Goal: Task Accomplishment & Management: Complete application form

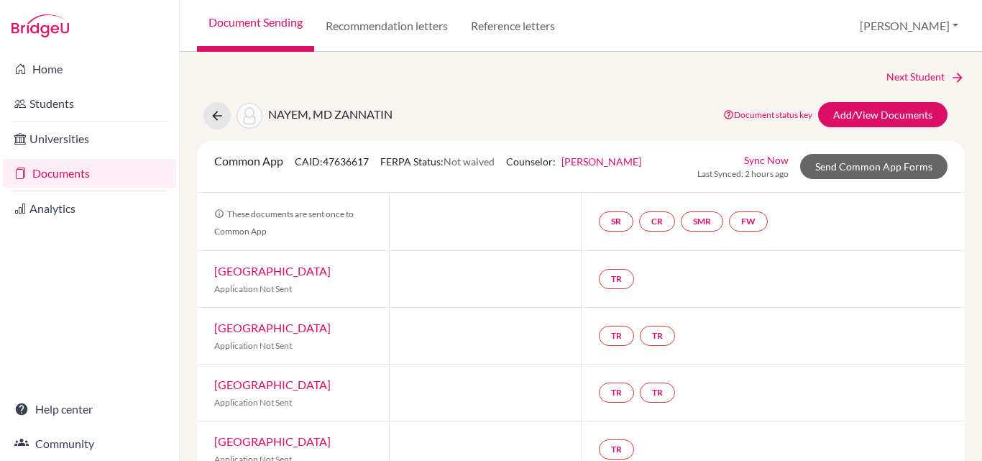
click at [58, 167] on link "Documents" at bounding box center [89, 173] width 173 height 29
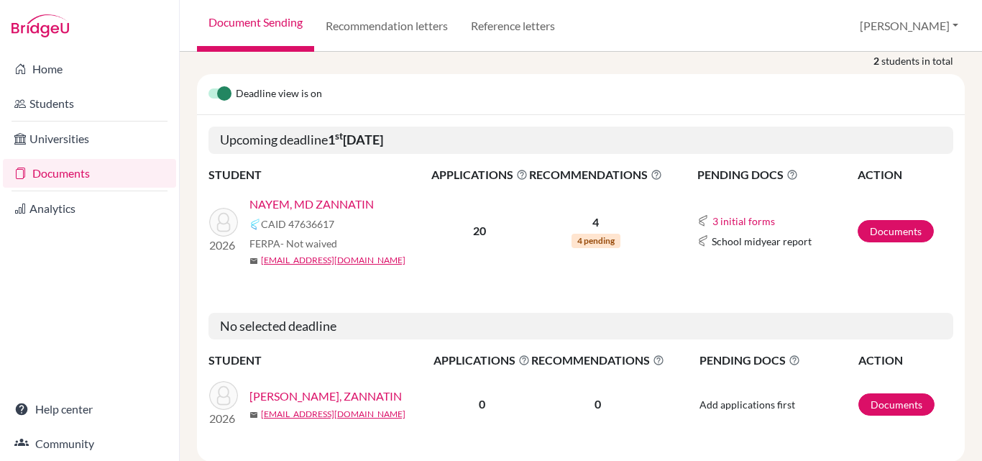
scroll to position [158, 0]
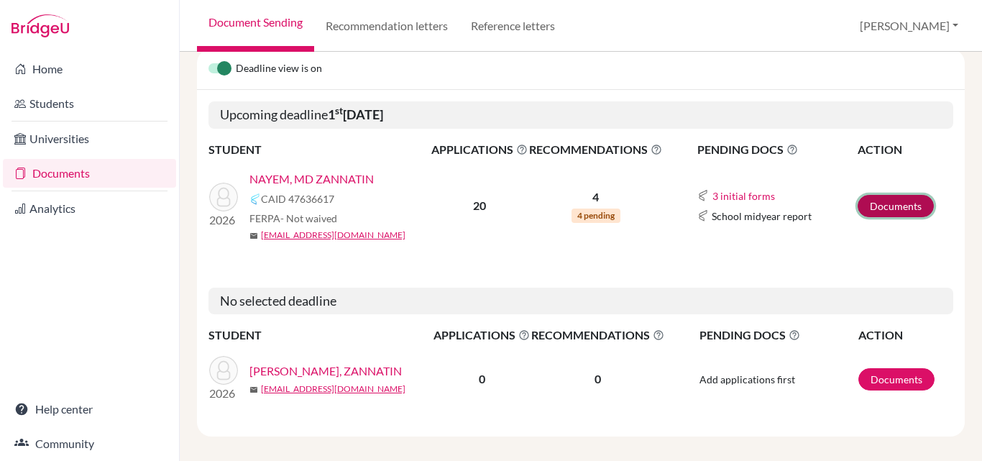
click at [869, 195] on link "Documents" at bounding box center [896, 206] width 76 height 22
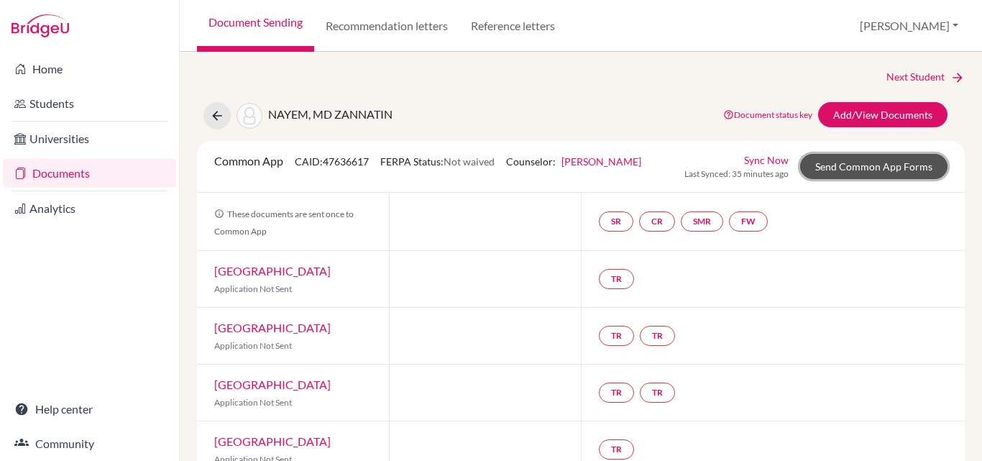
click at [848, 167] on link "Send Common App Forms" at bounding box center [873, 166] width 147 height 25
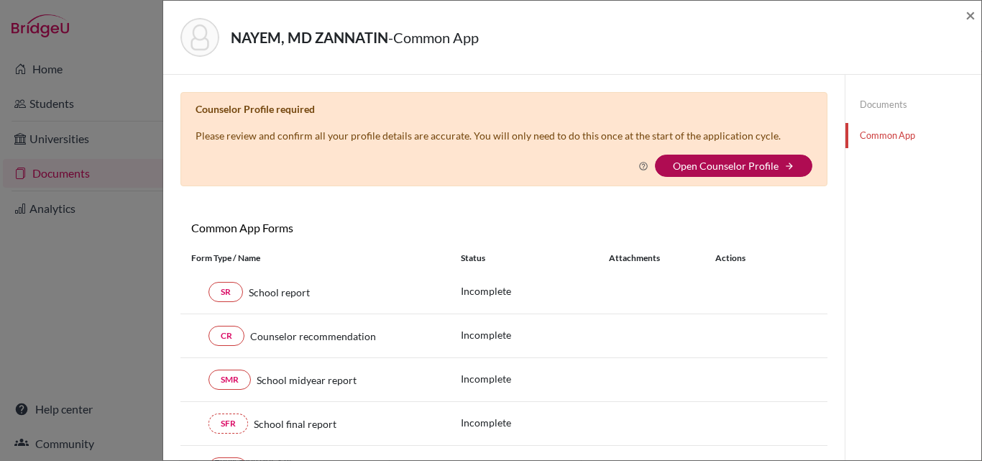
click at [740, 168] on link "Open Counselor Profile" at bounding box center [726, 166] width 106 height 12
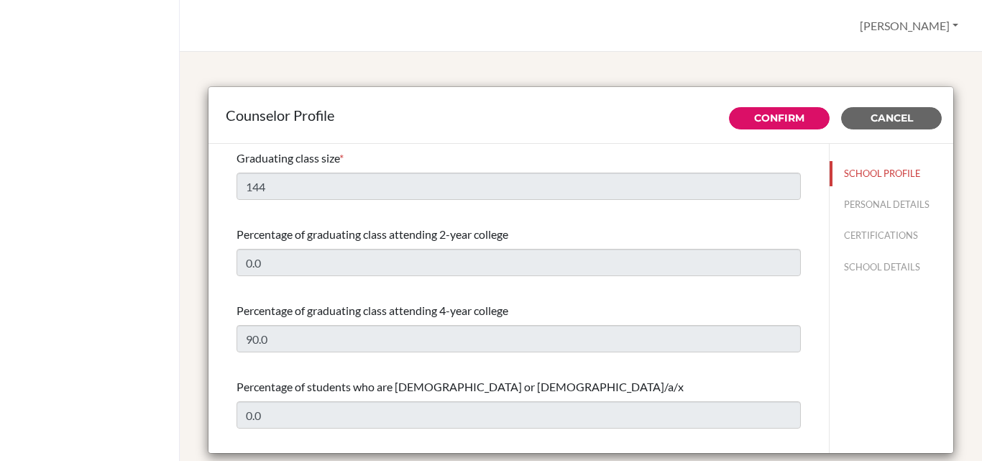
select select "0"
select select "313331"
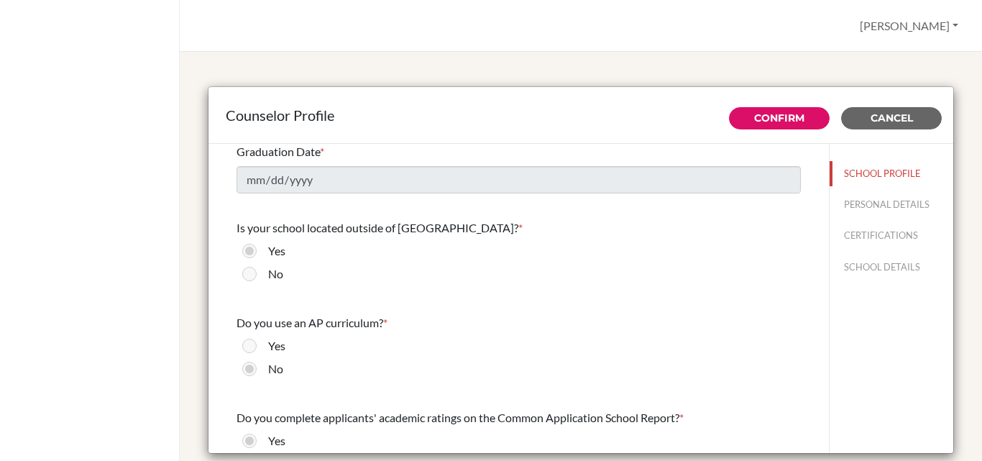
scroll to position [1510, 0]
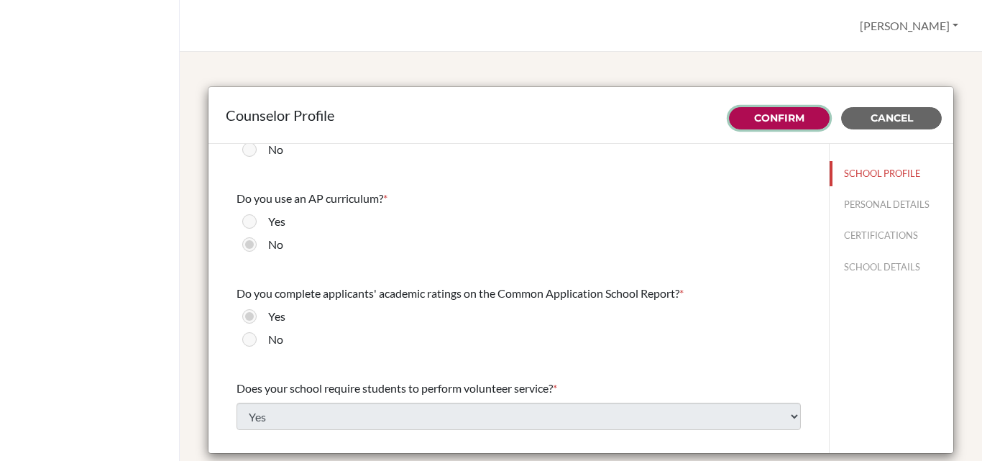
click at [756, 115] on link "Confirm" at bounding box center [779, 117] width 50 height 13
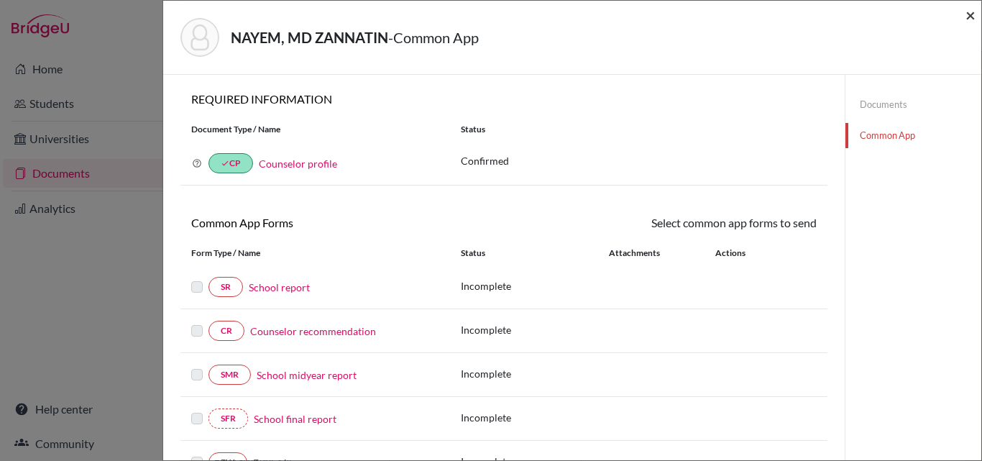
click at [973, 19] on span "×" at bounding box center [970, 14] width 10 height 21
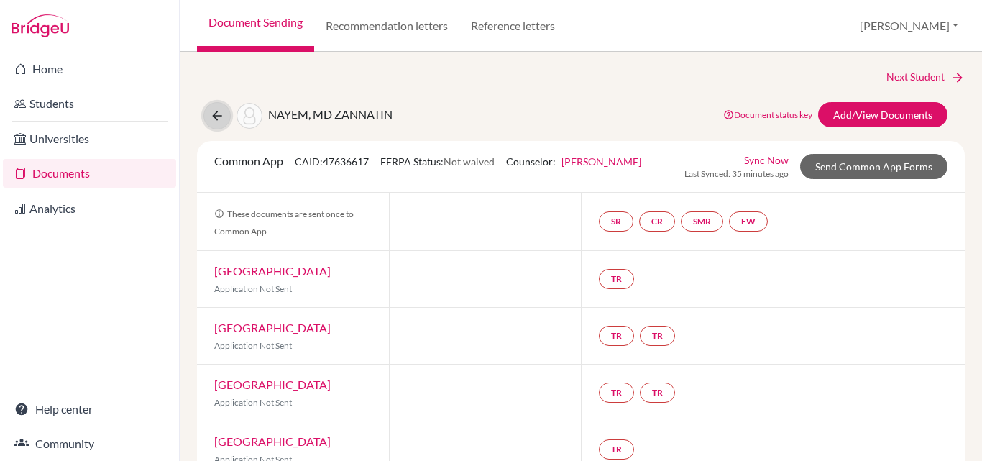
click at [216, 118] on icon at bounding box center [217, 116] width 14 height 14
click at [77, 173] on link "Documents" at bounding box center [89, 173] width 173 height 29
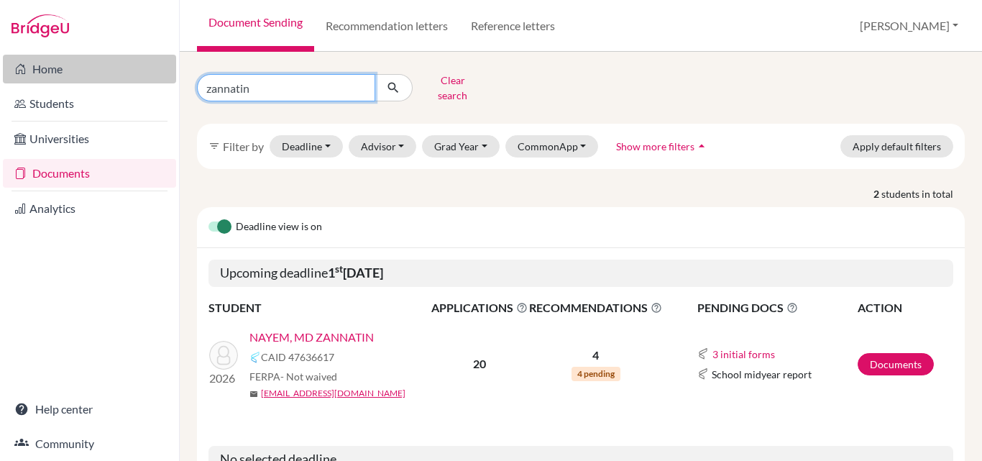
drag, startPoint x: 271, startPoint y: 87, endPoint x: 114, endPoint y: 79, distance: 156.9
click at [114, 79] on div "Home Students Universities Documents Analytics Help center Community Document S…" at bounding box center [491, 230] width 982 height 461
type input "[PERSON_NAME]"
click button "submit" at bounding box center [394, 87] width 38 height 27
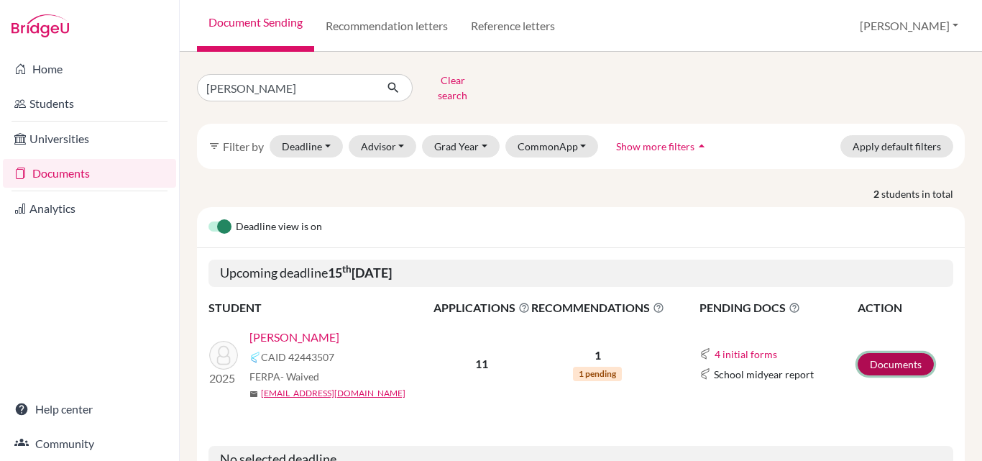
click at [886, 356] on link "Documents" at bounding box center [896, 364] width 76 height 22
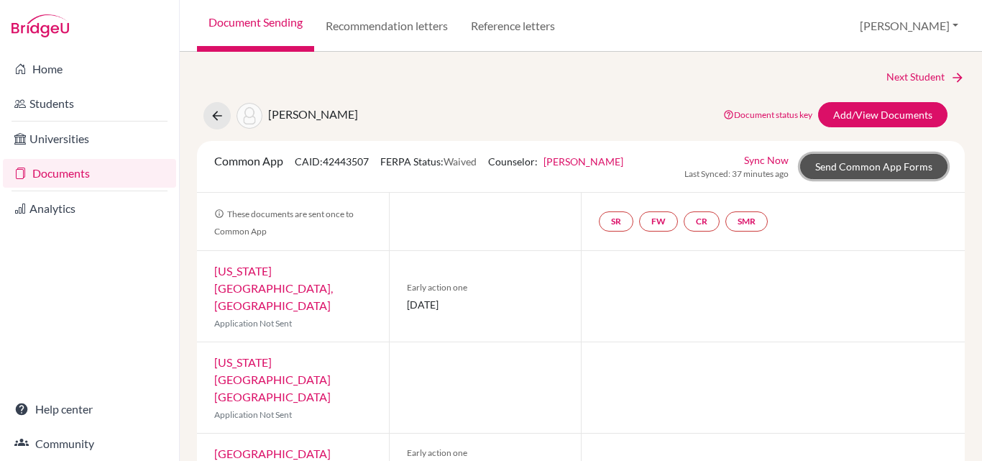
click at [860, 168] on link "Send Common App Forms" at bounding box center [873, 166] width 147 height 25
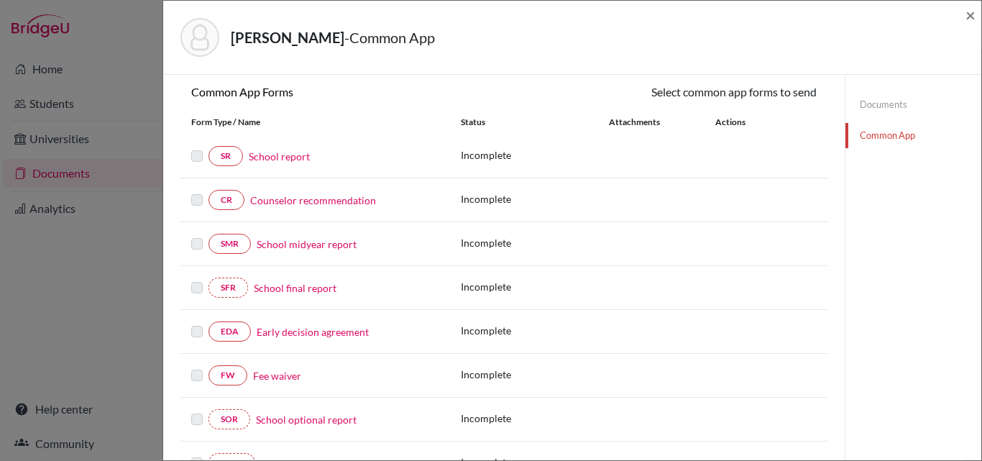
scroll to position [144, 0]
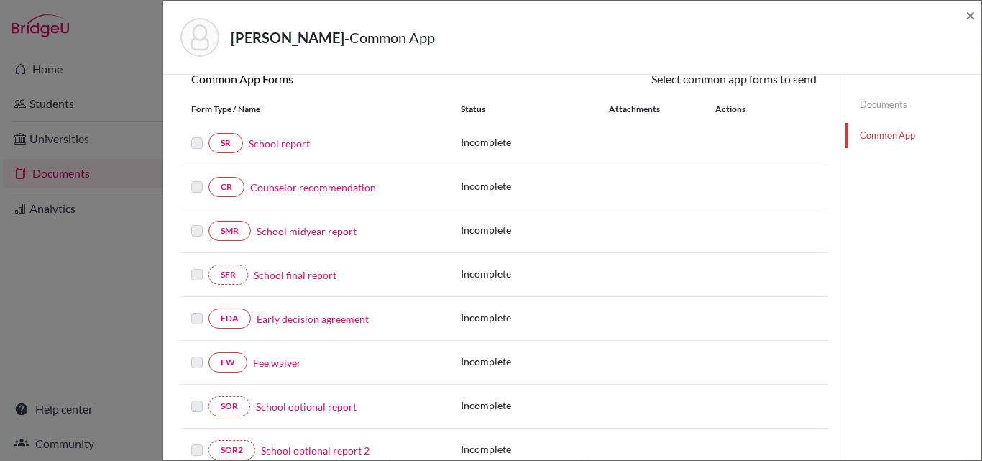
click at [286, 138] on link "School report" at bounding box center [279, 143] width 61 height 15
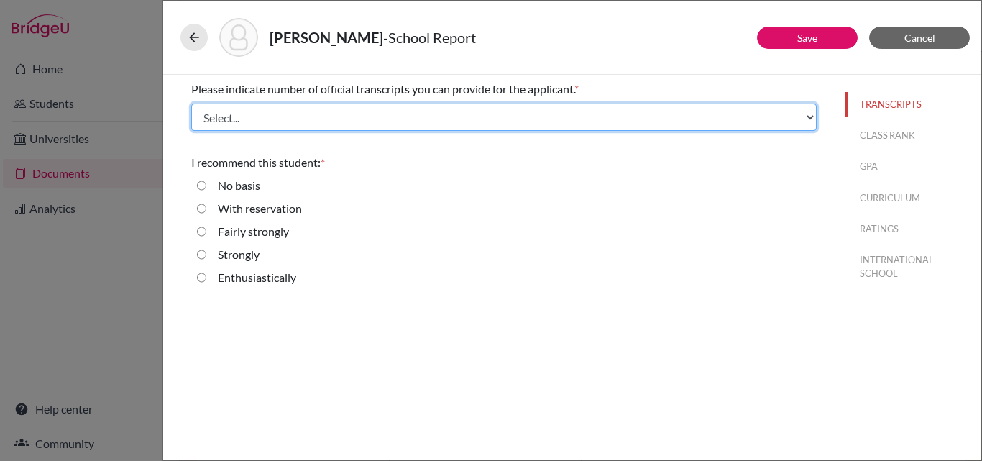
click at [288, 113] on select "Select... 1 2 3 4" at bounding box center [503, 117] width 625 height 27
click at [191, 104] on select "Select... 1 2 3 4" at bounding box center [503, 117] width 625 height 27
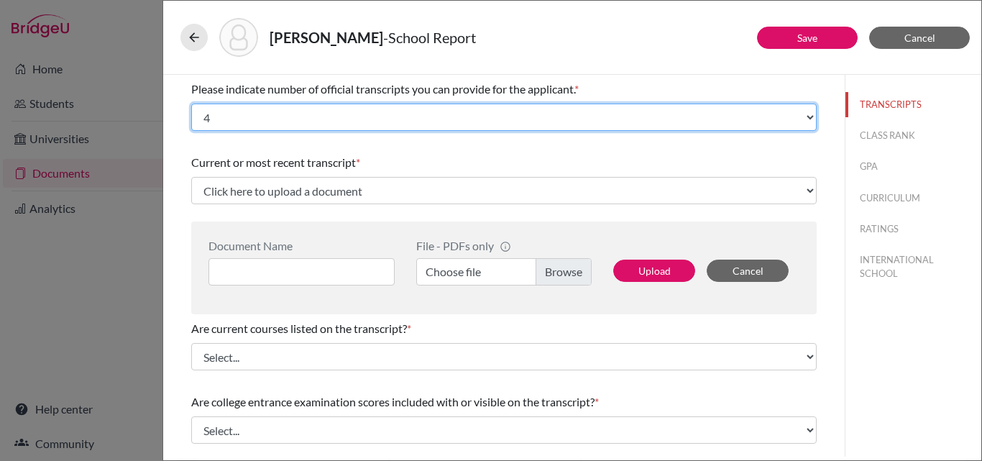
click at [283, 124] on select "Select... 1 2 3 4" at bounding box center [503, 117] width 625 height 27
select select "3"
click at [191, 104] on select "Select... 1 2 3 4" at bounding box center [503, 117] width 625 height 27
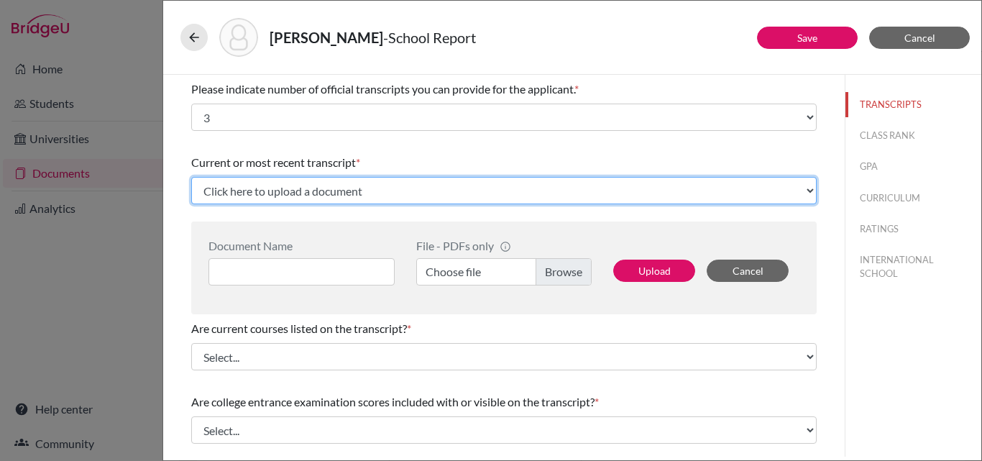
click at [283, 186] on select "Click here to upload a document Upload New File" at bounding box center [503, 190] width 625 height 27
select select "Upload New File"
click at [191, 177] on select "Click here to upload a document Upload New File" at bounding box center [503, 190] width 625 height 27
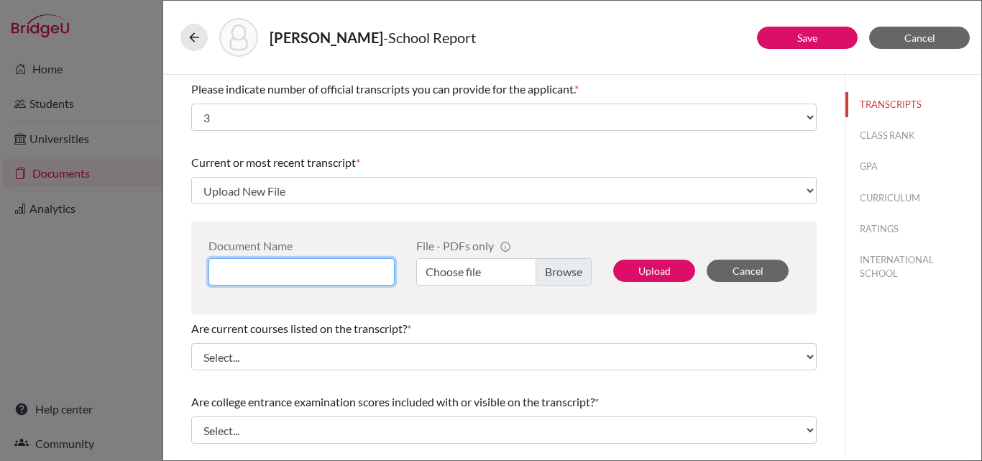
click at [289, 274] on input at bounding box center [301, 271] width 186 height 27
type input "A level result"
click at [559, 270] on label "Choose file" at bounding box center [503, 271] width 175 height 27
click at [559, 270] on input "Choose file" at bounding box center [503, 271] width 175 height 27
click at [554, 269] on label "Choose file" at bounding box center [503, 271] width 175 height 27
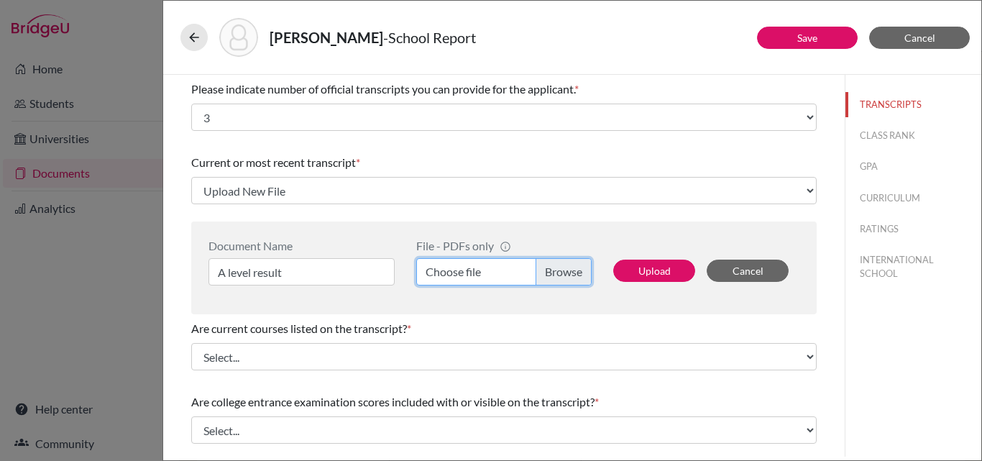
click at [554, 269] on input "Choose file" at bounding box center [503, 271] width 175 height 27
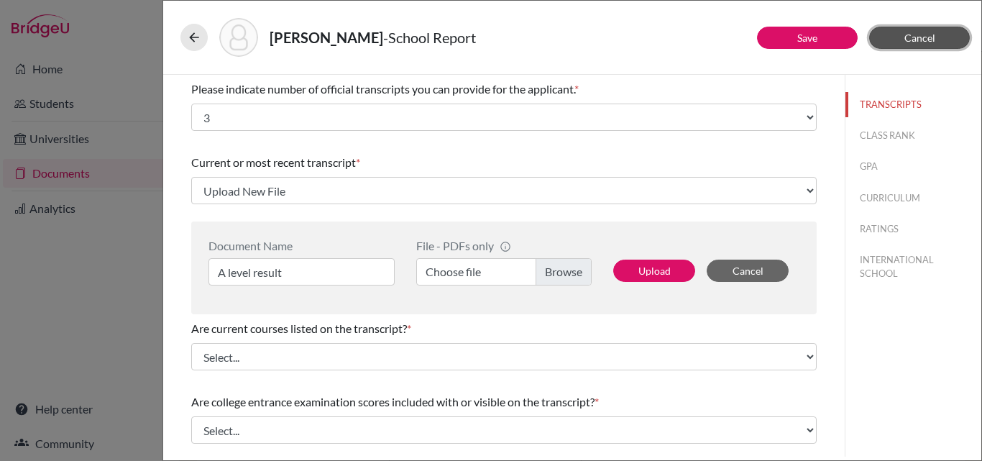
click at [946, 32] on button "Cancel" at bounding box center [919, 38] width 101 height 22
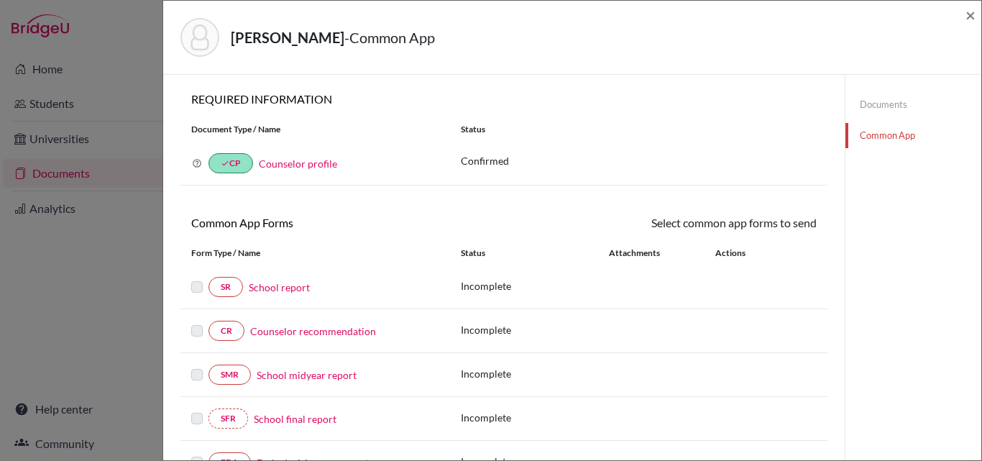
click at [257, 286] on link "School report" at bounding box center [279, 287] width 61 height 15
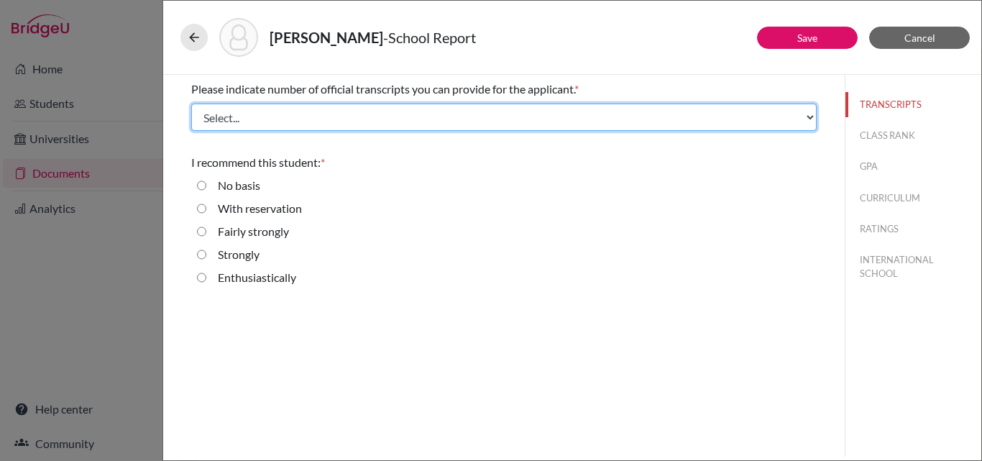
click at [321, 114] on select "Select... 1 2 3 4" at bounding box center [503, 117] width 625 height 27
select select "4"
click at [191, 104] on select "Select... 1 2 3 4" at bounding box center [503, 117] width 625 height 27
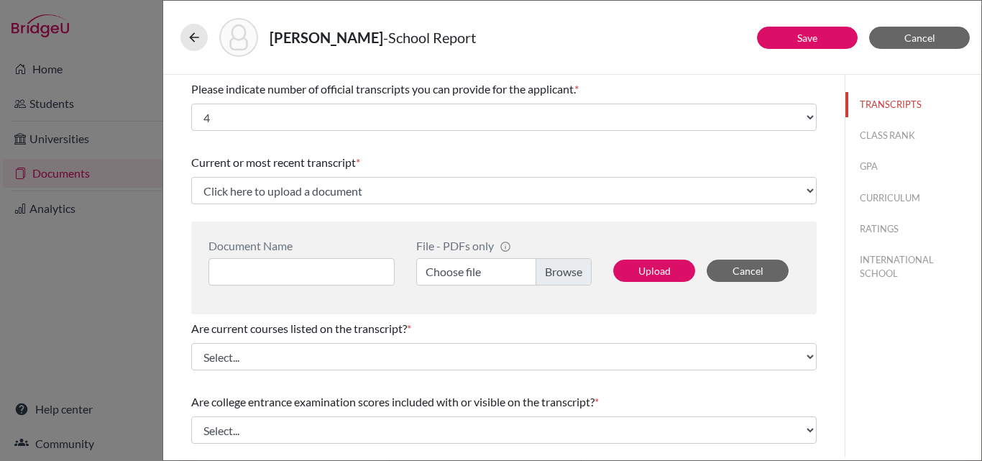
click at [480, 272] on label "Choose file" at bounding box center [503, 271] width 175 height 27
click at [480, 272] on input "Choose file" at bounding box center [503, 271] width 175 height 27
click at [918, 32] on span "Cancel" at bounding box center [919, 38] width 31 height 12
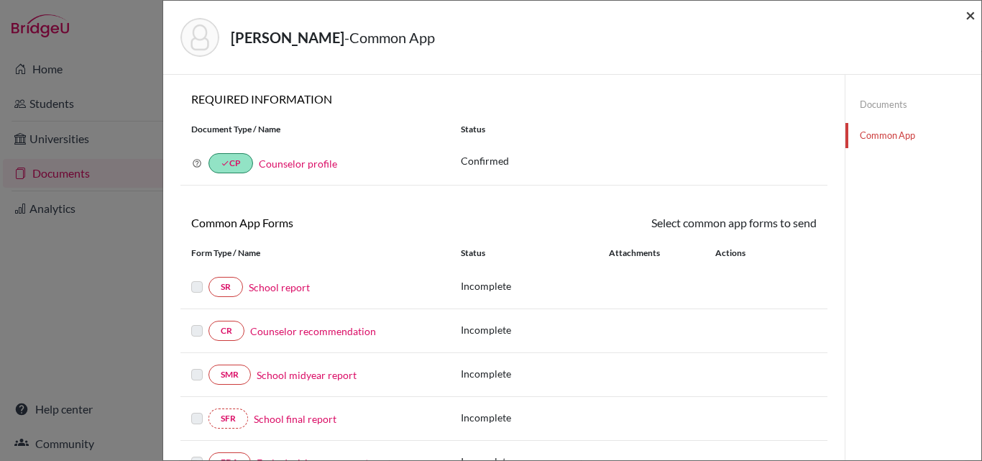
click at [968, 14] on span "×" at bounding box center [970, 14] width 10 height 21
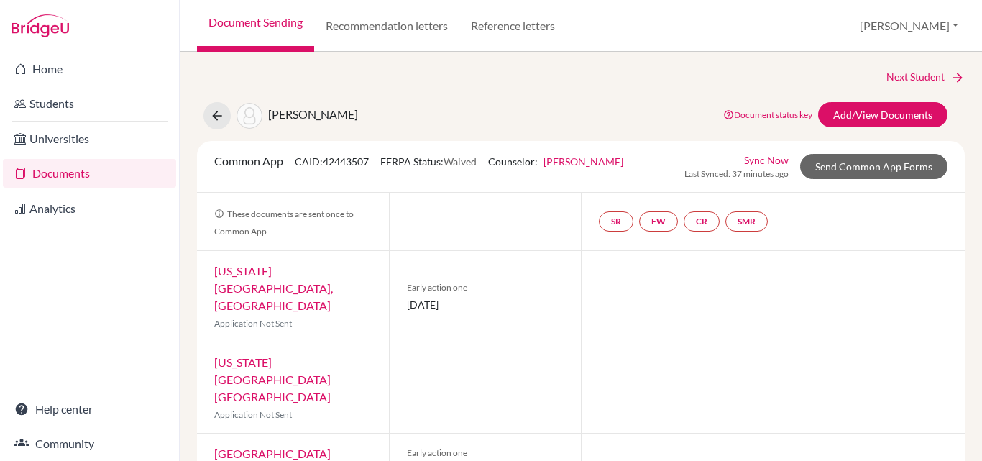
click at [59, 170] on link "Documents" at bounding box center [89, 173] width 173 height 29
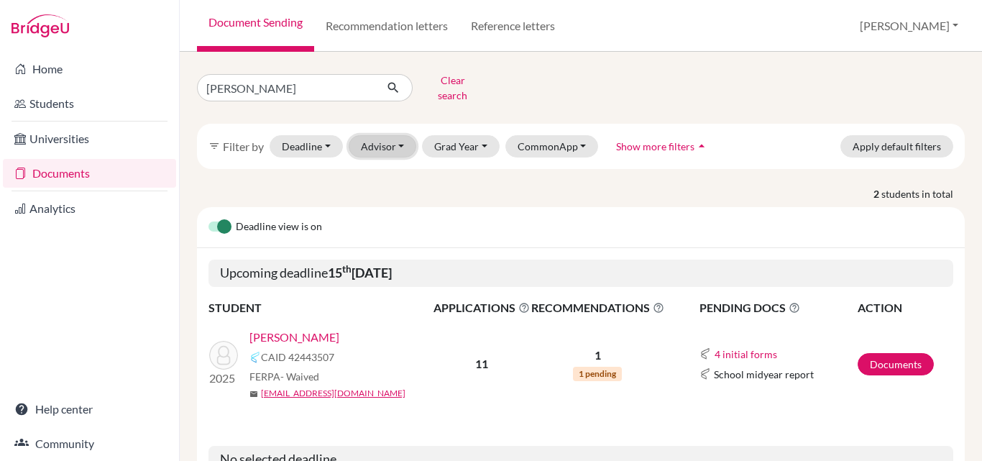
click at [400, 136] on button "Advisor" at bounding box center [383, 146] width 68 height 22
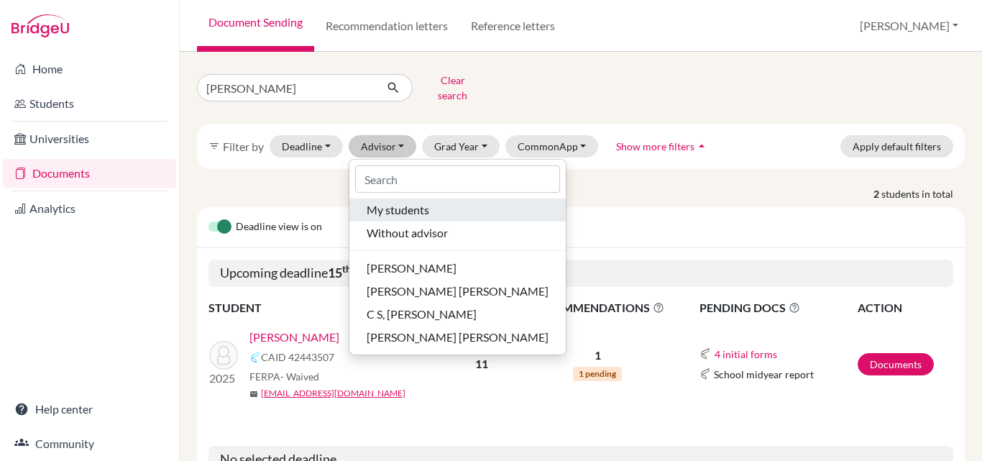
click at [410, 209] on button "My students" at bounding box center [457, 209] width 216 height 23
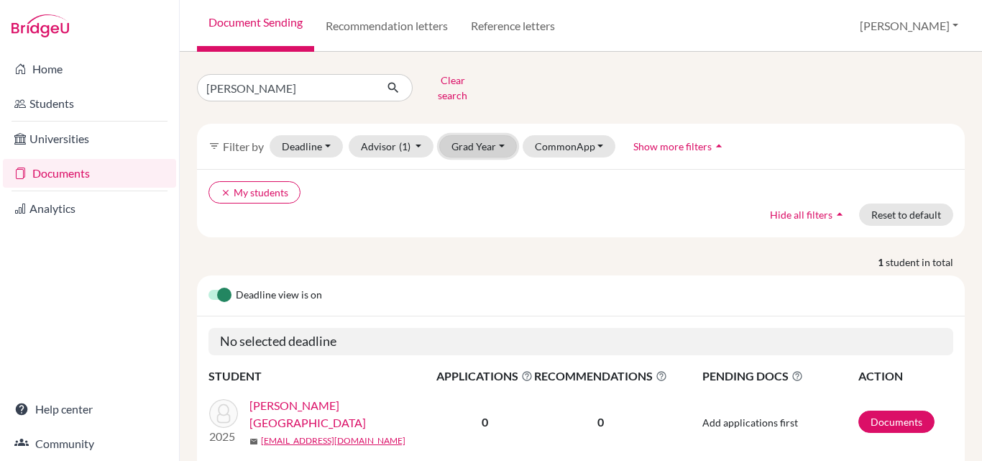
click at [486, 137] on button "Grad Year" at bounding box center [478, 146] width 78 height 22
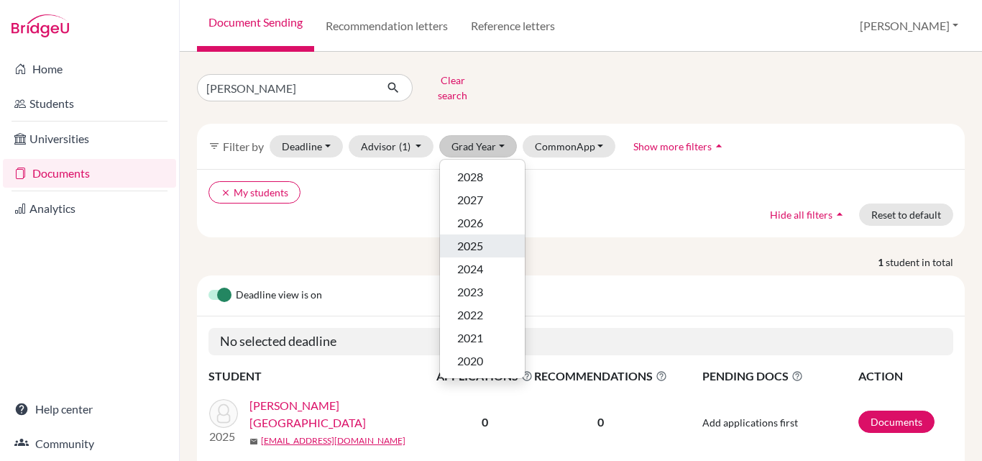
click at [491, 237] on div "2025" at bounding box center [482, 245] width 50 height 17
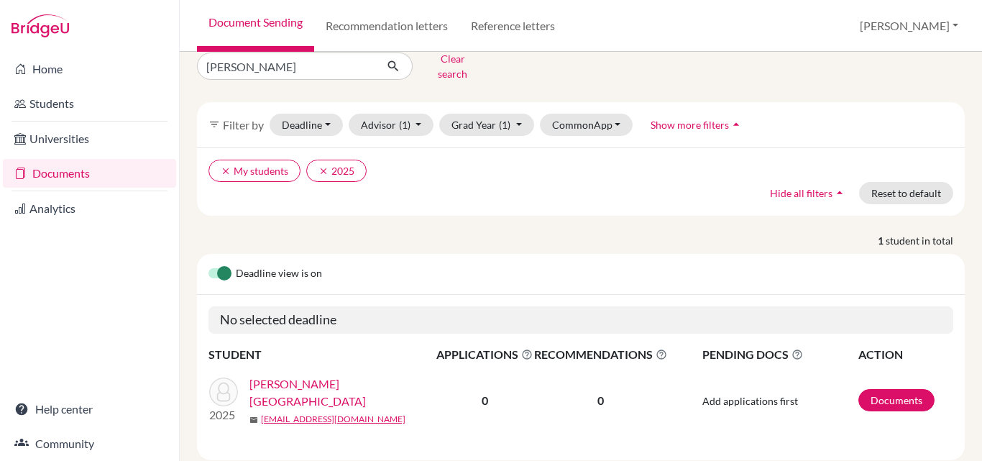
scroll to position [41, 0]
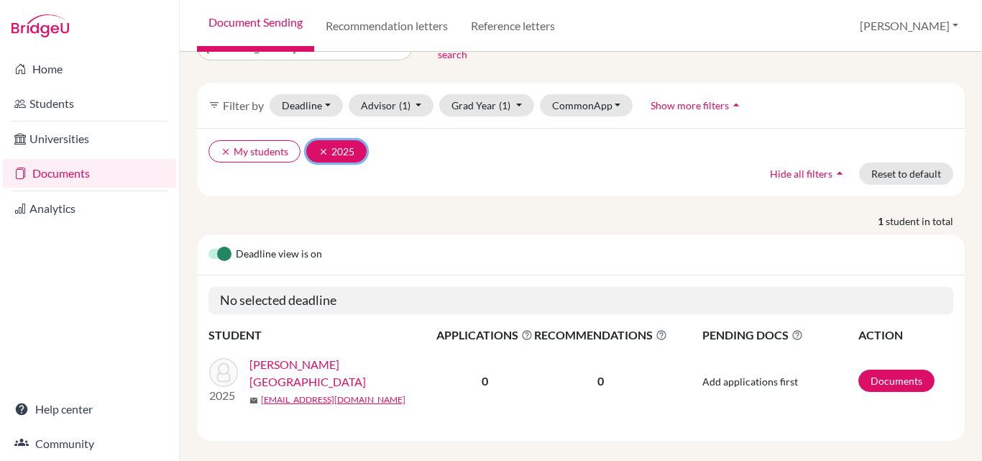
click at [319, 147] on icon "clear" at bounding box center [323, 152] width 10 height 10
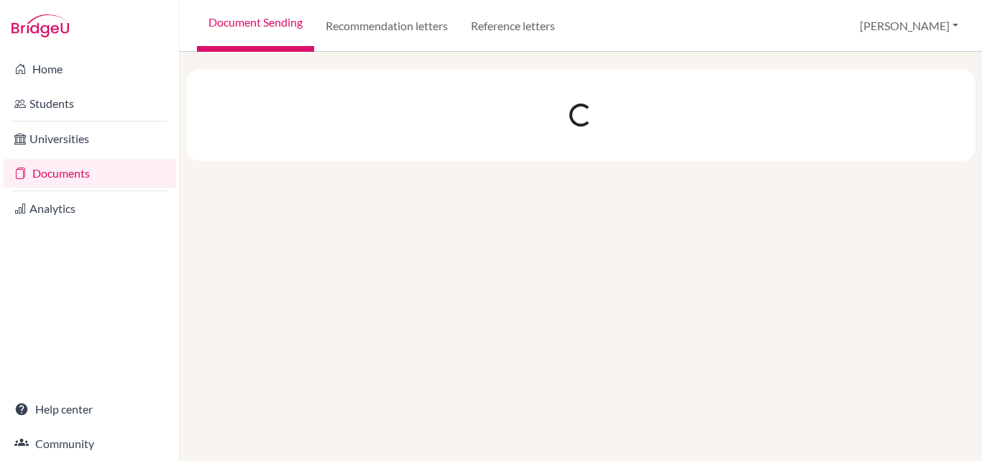
scroll to position [0, 0]
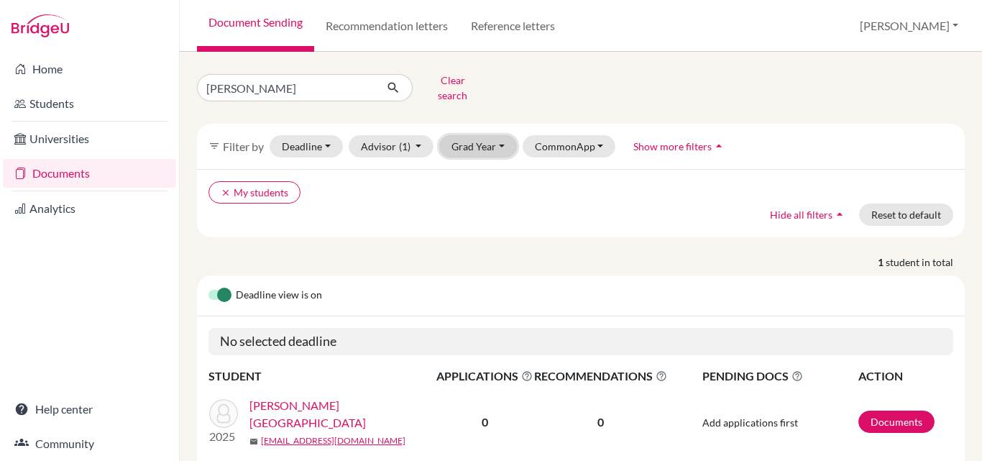
click at [490, 137] on button "Grad Year" at bounding box center [478, 146] width 78 height 22
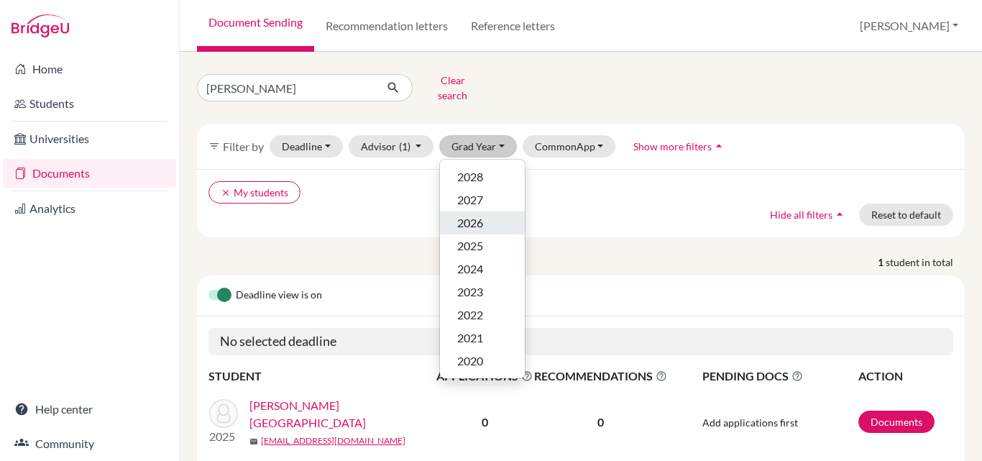
click at [480, 218] on span "2026" at bounding box center [470, 222] width 26 height 17
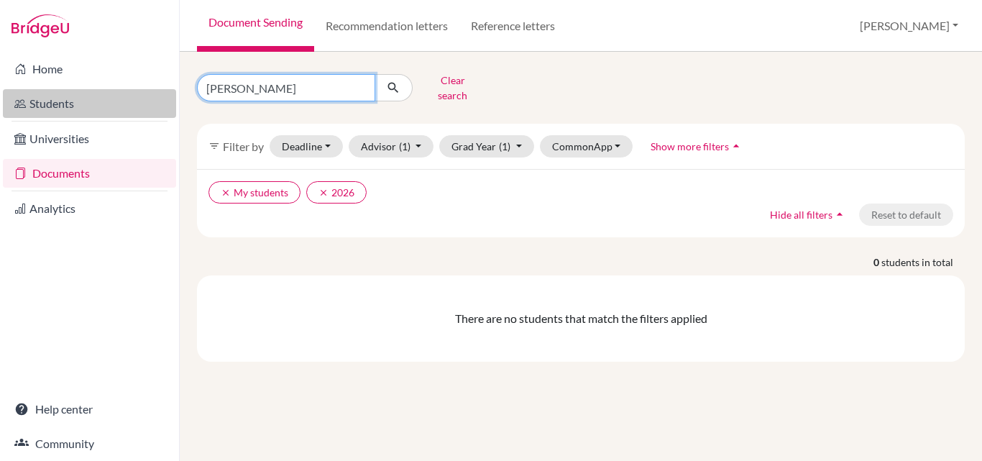
drag, startPoint x: 286, startPoint y: 86, endPoint x: 137, endPoint y: 91, distance: 149.6
click at [137, 91] on div "Home Students Universities Documents Analytics Help center Community Document S…" at bounding box center [491, 230] width 982 height 461
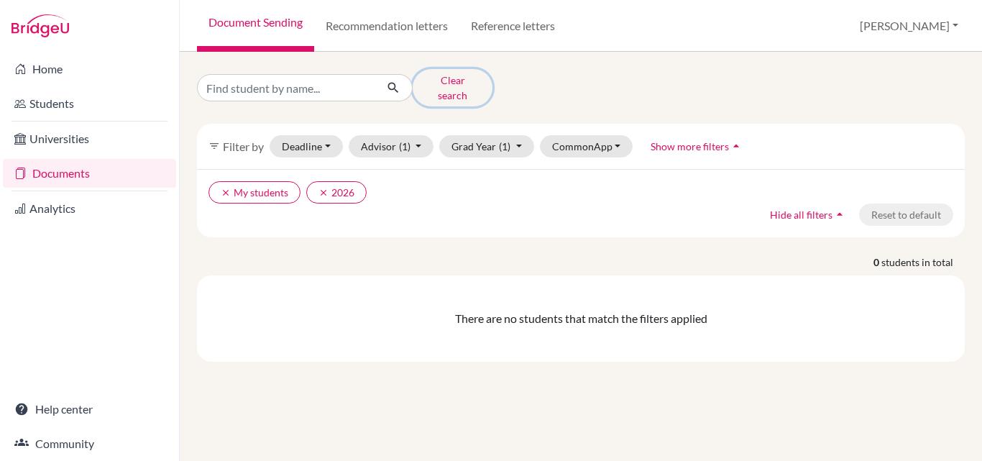
click at [435, 84] on button "Clear search" at bounding box center [453, 87] width 80 height 37
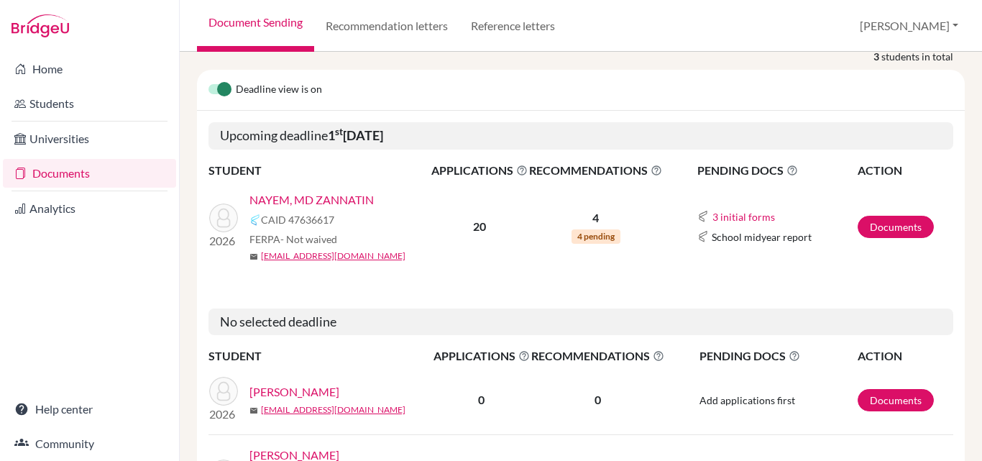
scroll to position [178, 0]
